Goal: Task Accomplishment & Management: Use online tool/utility

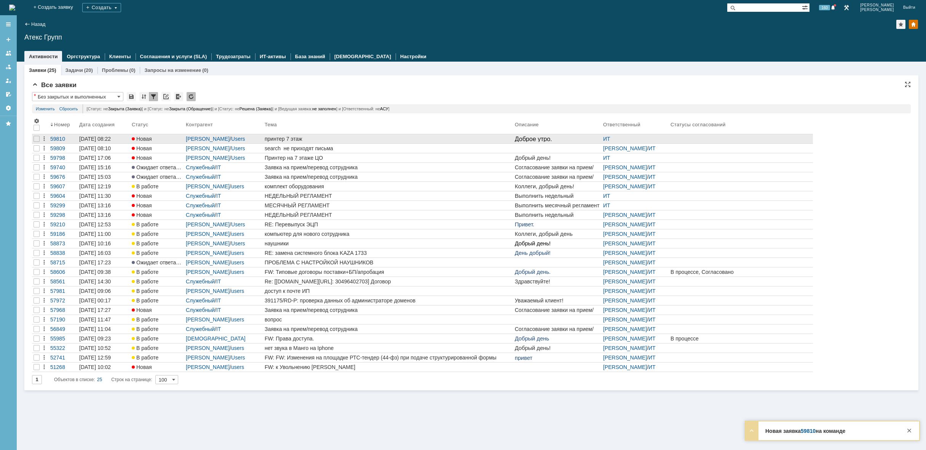
click at [342, 136] on div "принтер 7 этаж" at bounding box center [388, 139] width 247 height 6
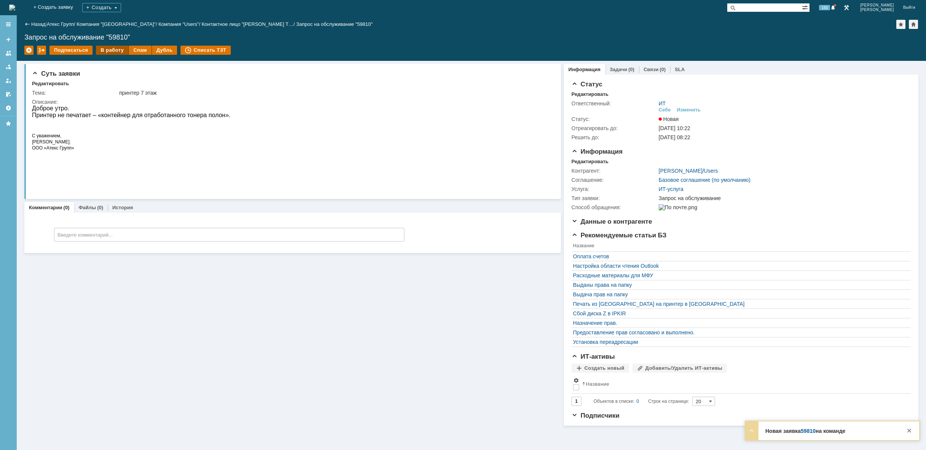
click at [115, 51] on div "В работу" at bounding box center [112, 50] width 32 height 9
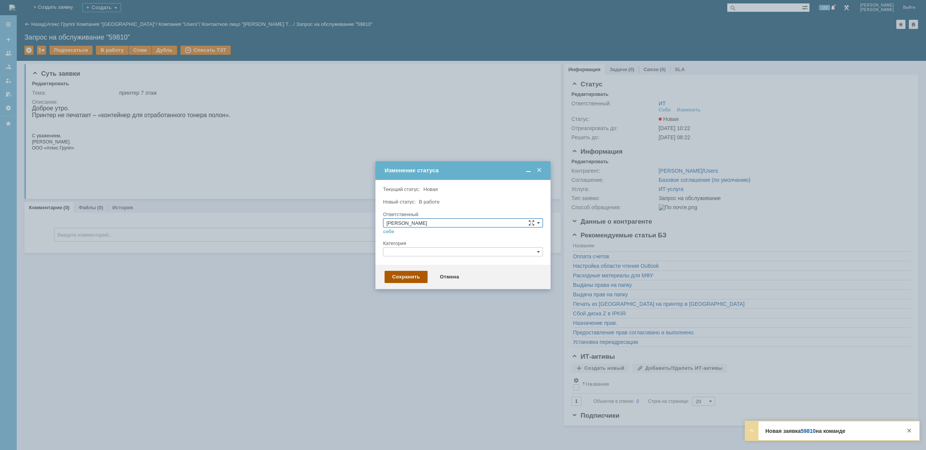
click at [412, 278] on div "Сохранить" at bounding box center [406, 277] width 43 height 12
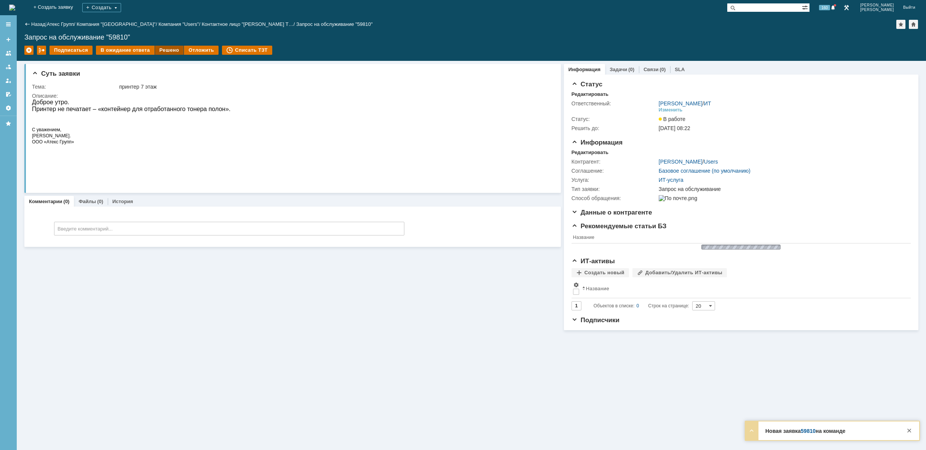
click at [164, 51] on div "Решено" at bounding box center [169, 50] width 29 height 9
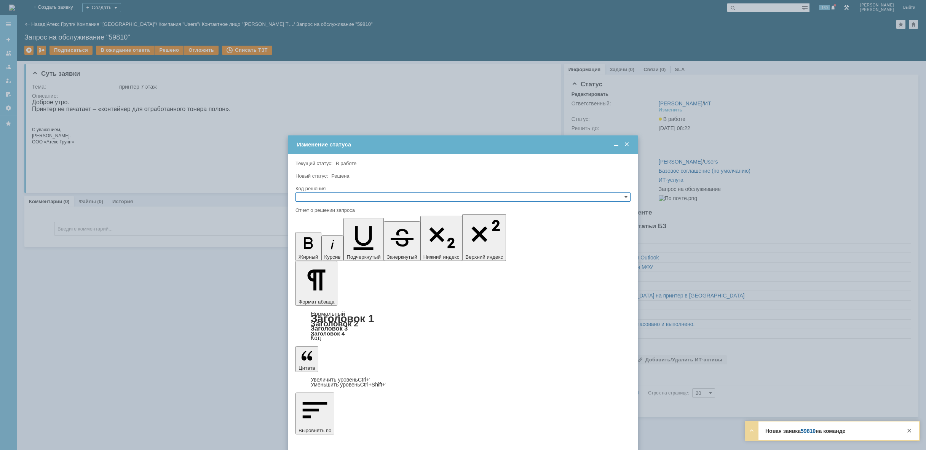
click at [341, 193] on input "text" at bounding box center [462, 197] width 335 height 9
click at [331, 230] on div "Решено" at bounding box center [463, 234] width 334 height 8
type input "Решено"
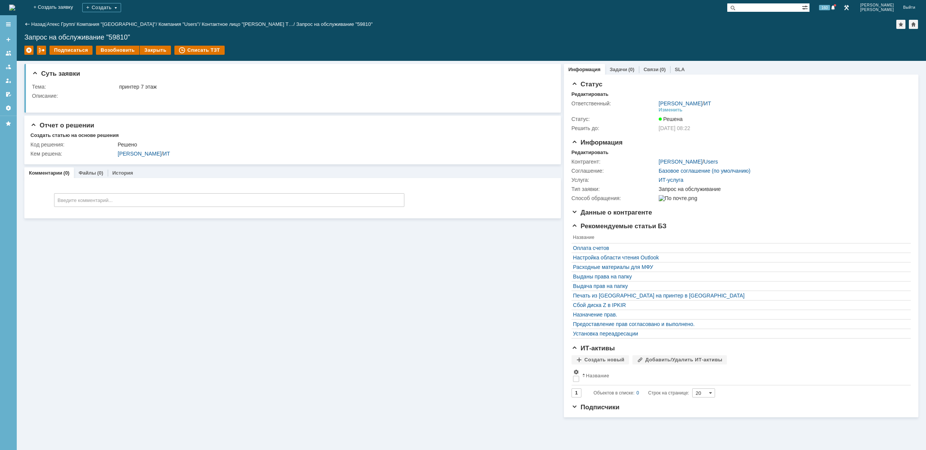
click at [15, 8] on img at bounding box center [12, 8] width 6 height 6
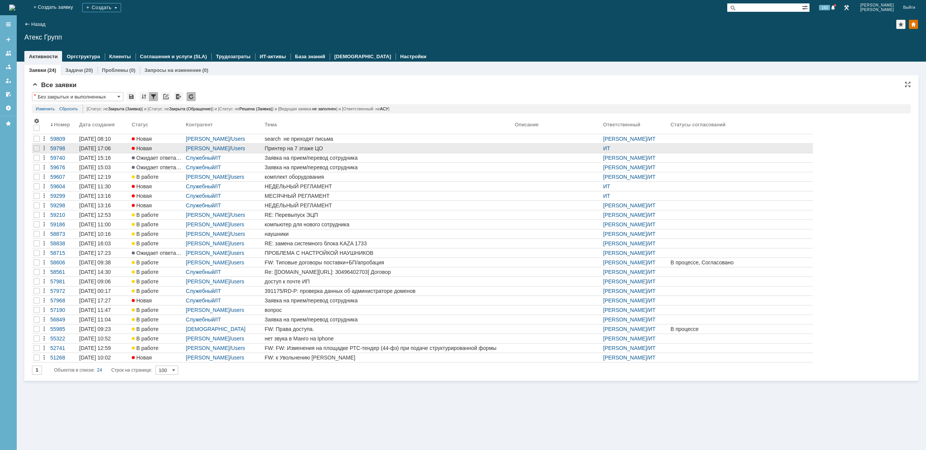
click at [341, 152] on link "Принтер на 7 этаже ЦО" at bounding box center [388, 148] width 250 height 9
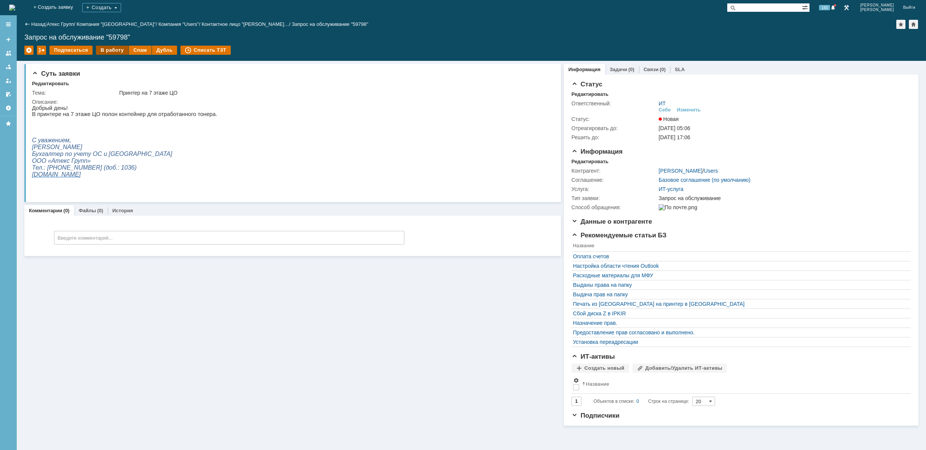
click at [117, 49] on div "В работу" at bounding box center [112, 50] width 32 height 9
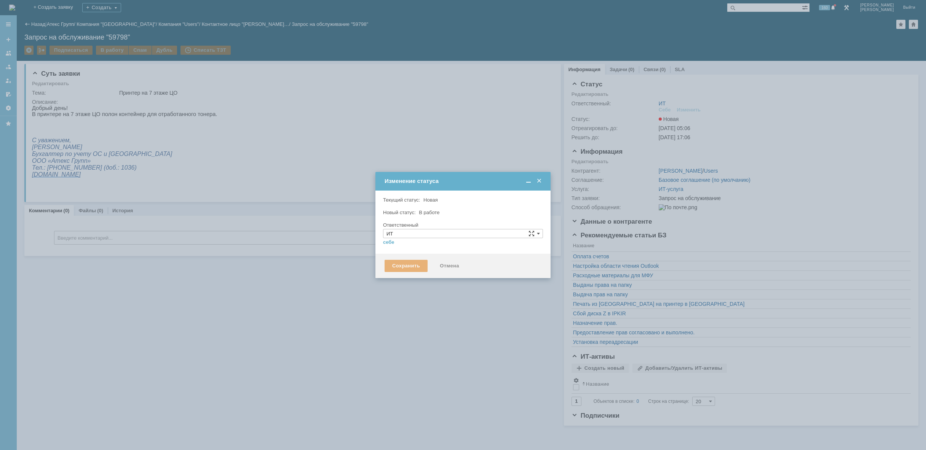
type input "[PERSON_NAME]"
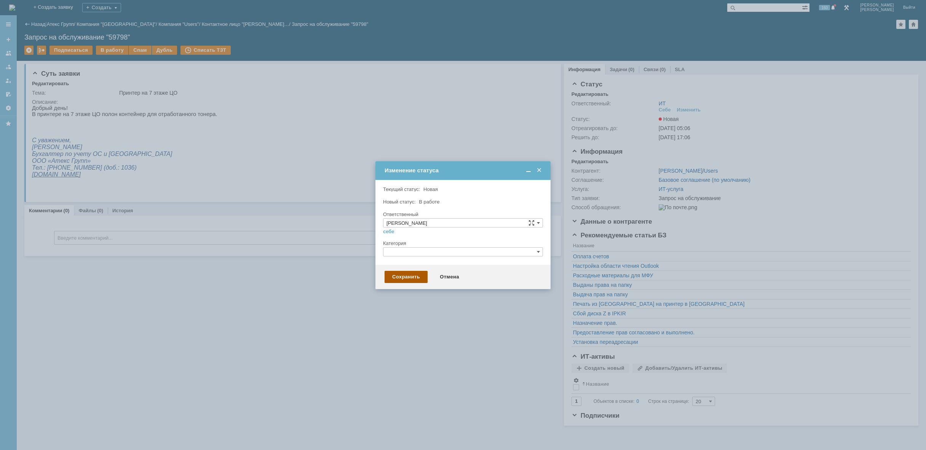
click at [416, 277] on div "Сохранить" at bounding box center [406, 277] width 43 height 12
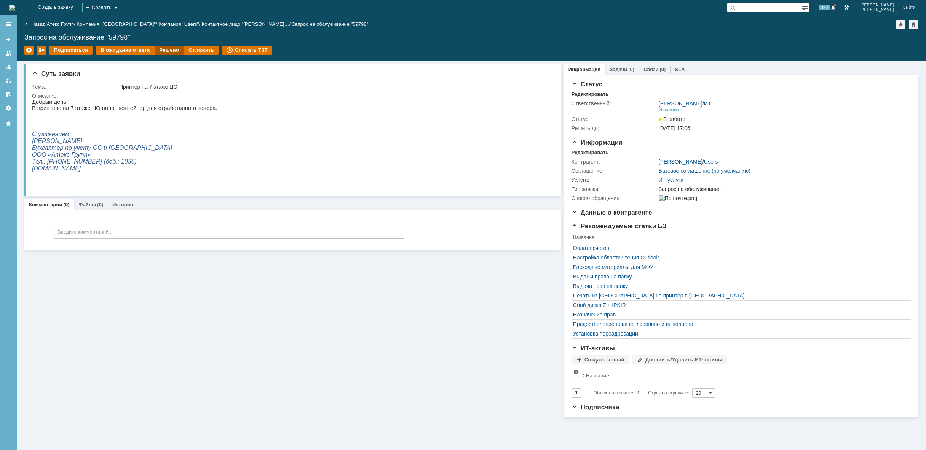
click at [169, 52] on div "Решено" at bounding box center [169, 50] width 29 height 9
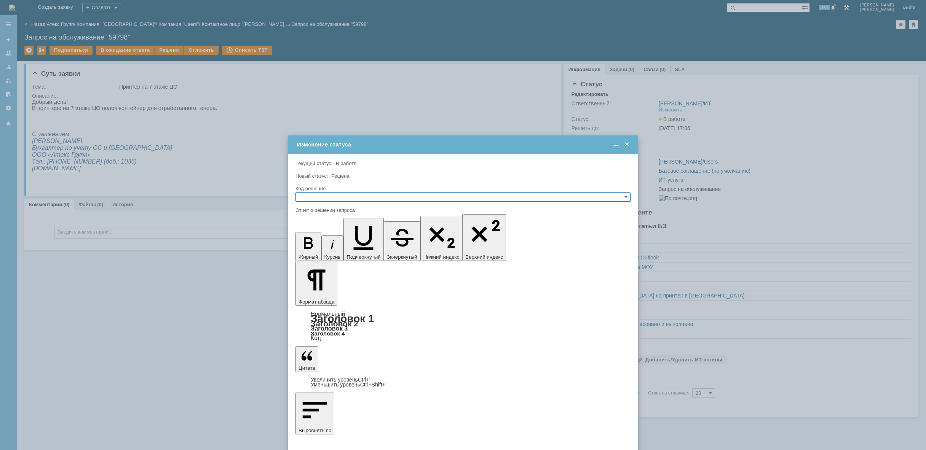
click at [380, 196] on input "text" at bounding box center [462, 197] width 335 height 9
click at [348, 236] on span "Решено" at bounding box center [463, 234] width 328 height 6
type input "Решено"
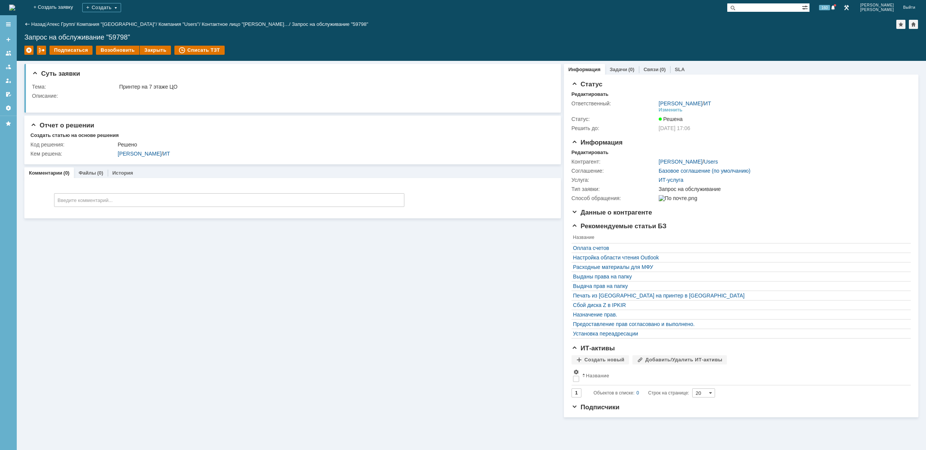
click at [15, 8] on img at bounding box center [12, 8] width 6 height 6
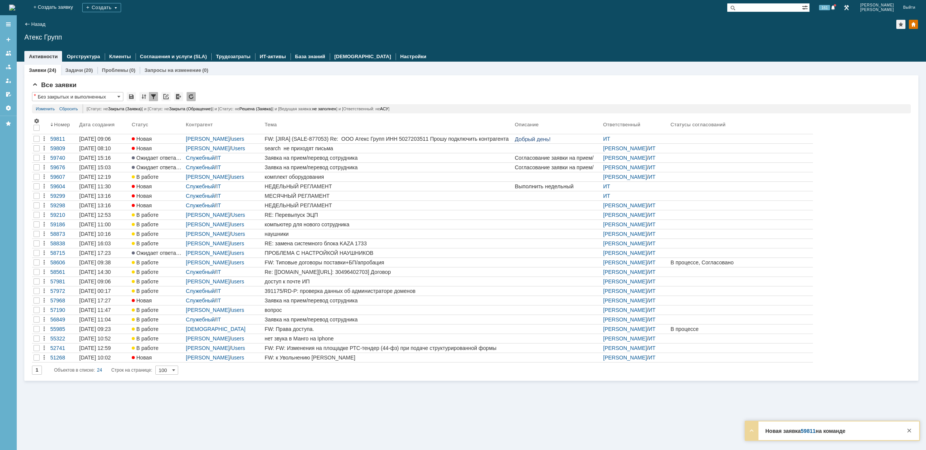
click at [15, 7] on img at bounding box center [12, 8] width 6 height 6
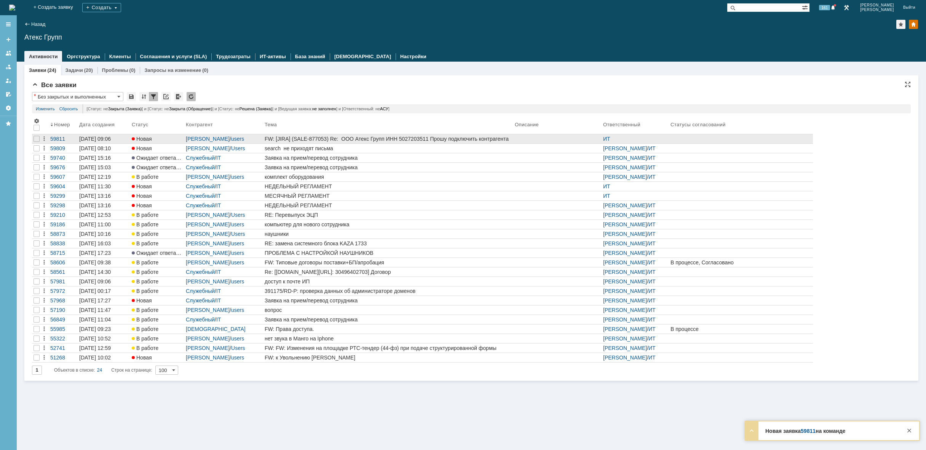
click at [413, 137] on div "FW: [JIRA] (SALE-877053) Re: ООО Атекс Групп ИНН 5027203511 Прошу подключить ко…" at bounding box center [388, 139] width 247 height 6
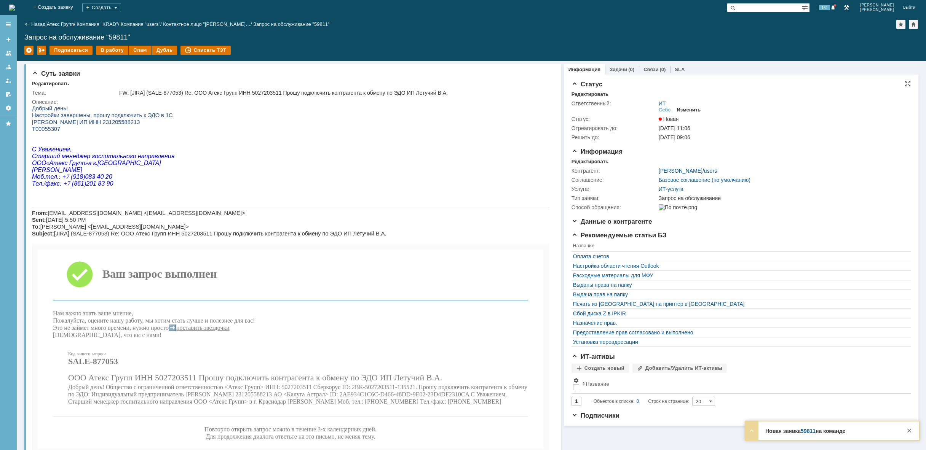
click at [696, 110] on div "Изменить" at bounding box center [689, 110] width 24 height 6
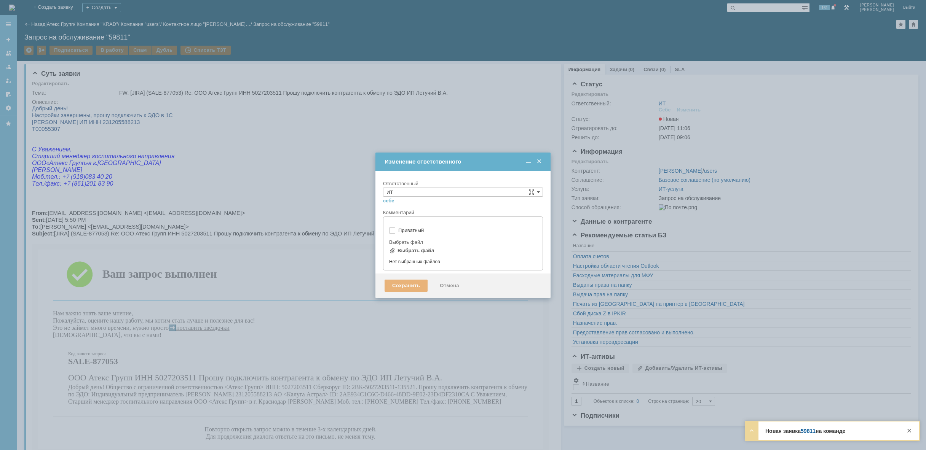
type input "[не указано]"
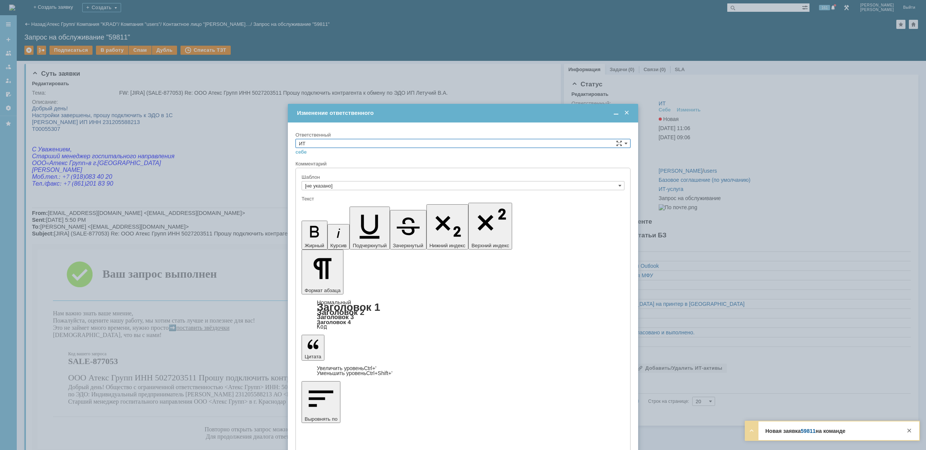
click at [356, 141] on input "ИТ" at bounding box center [462, 143] width 335 height 9
click at [322, 207] on span "АСУ" at bounding box center [463, 206] width 328 height 6
type input "АСУ"
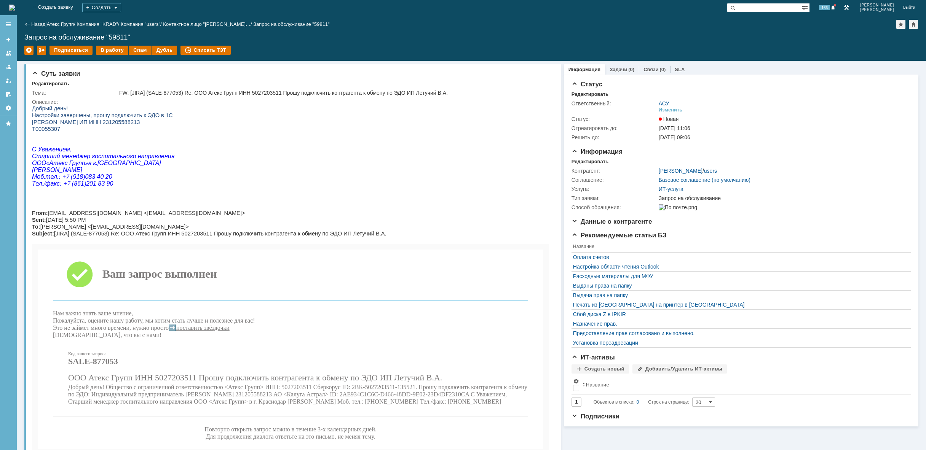
click at [15, 5] on img at bounding box center [12, 8] width 6 height 6
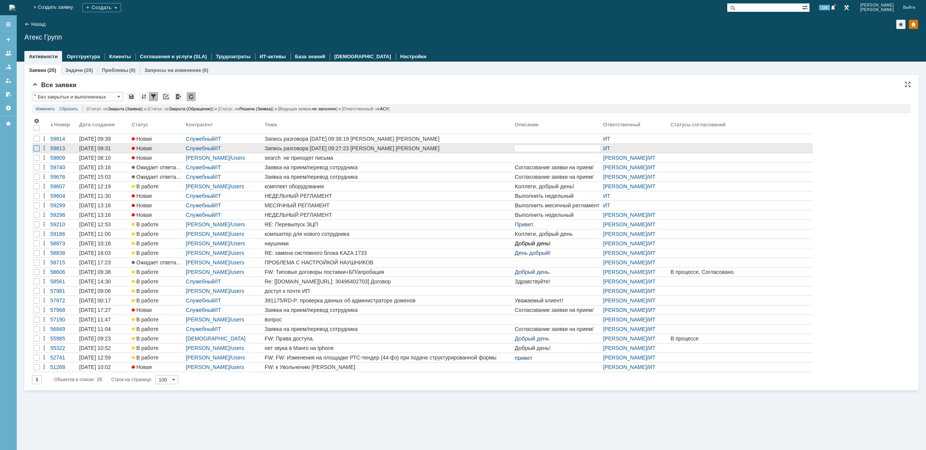
click at [36, 148] on div at bounding box center [37, 148] width 6 height 6
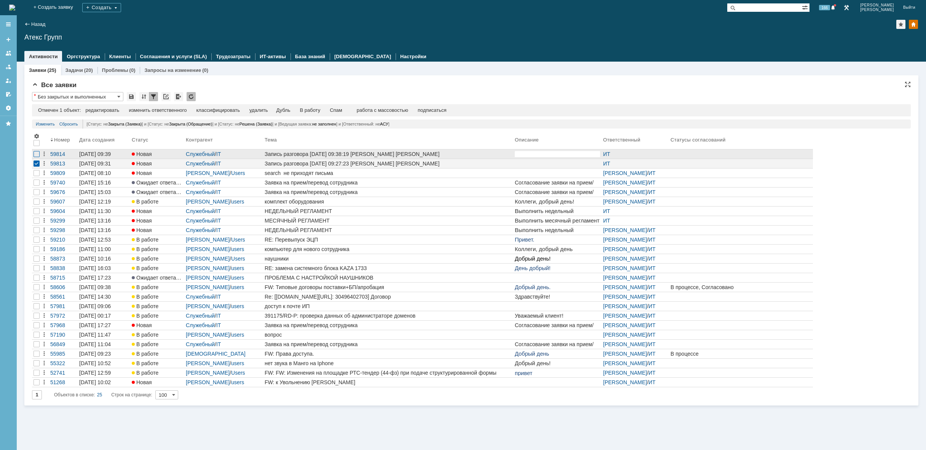
click at [37, 154] on div at bounding box center [37, 154] width 6 height 6
click at [245, 113] on div "удалить" at bounding box center [242, 110] width 18 height 6
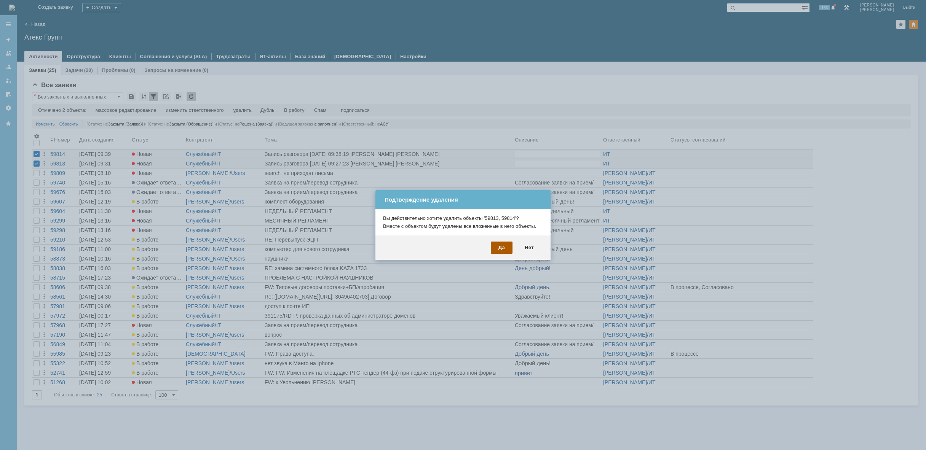
click at [506, 245] on div "Да" at bounding box center [502, 248] width 22 height 12
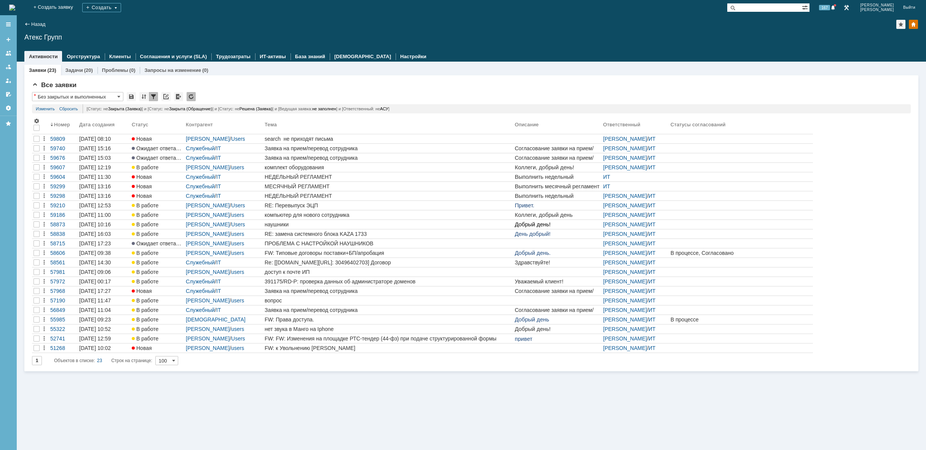
click at [15, 6] on img at bounding box center [12, 8] width 6 height 6
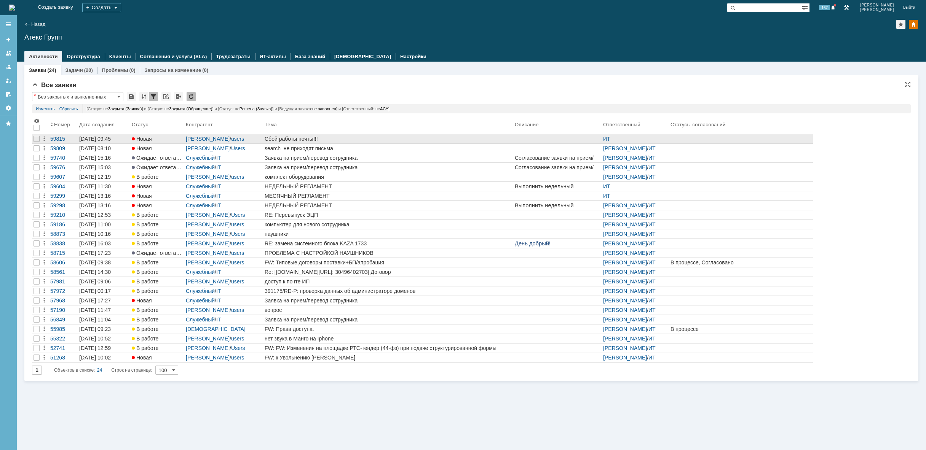
click at [350, 139] on div "Сбой работы почты!!!" at bounding box center [388, 139] width 247 height 6
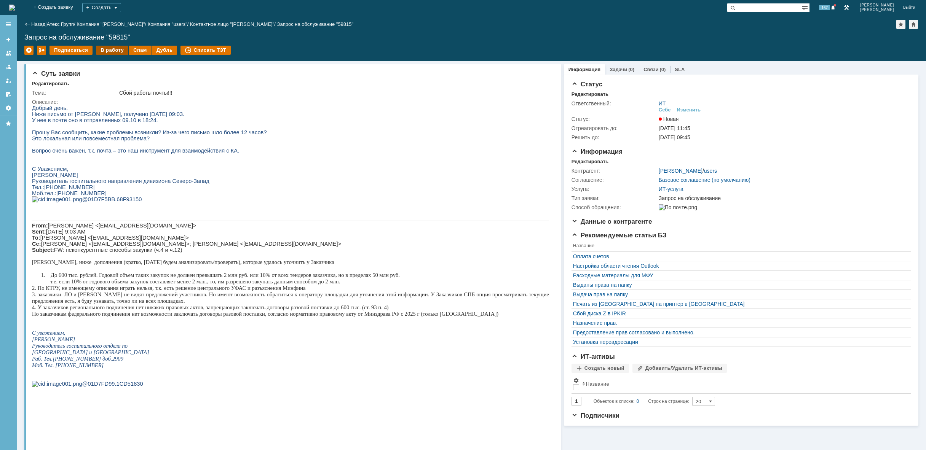
click at [116, 50] on div "В работу" at bounding box center [112, 50] width 32 height 9
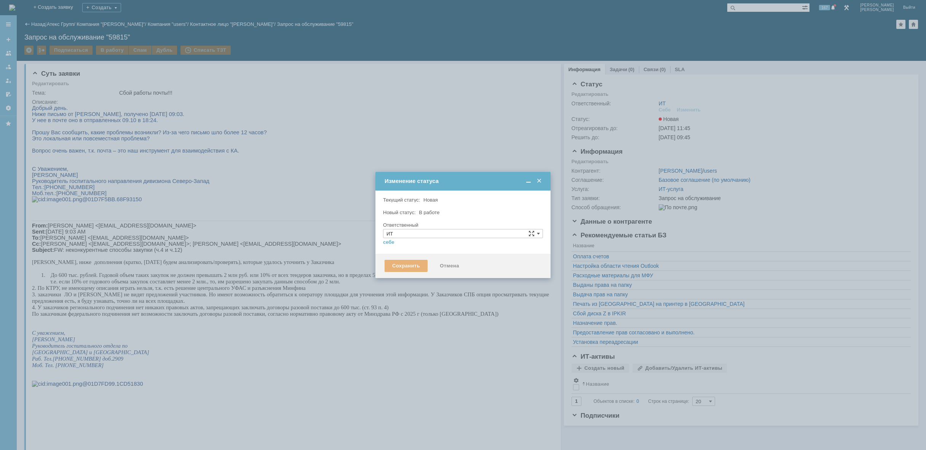
type input "[PERSON_NAME]"
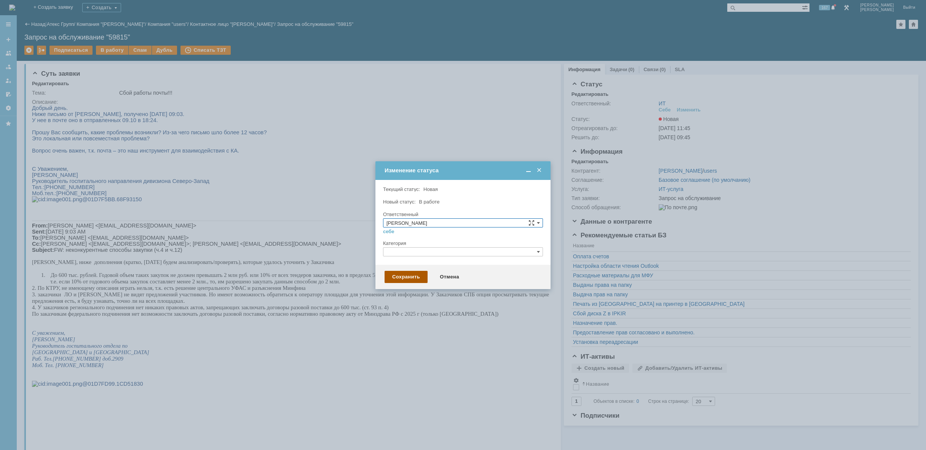
click at [404, 277] on div "Сохранить" at bounding box center [406, 277] width 43 height 12
